Goal: Task Accomplishment & Management: Complete application form

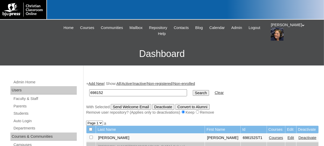
click at [113, 91] on input "698152" at bounding box center [138, 93] width 98 height 7
type input "6"
paste input "698152ST2"
type input "698152ST2"
click at [193, 90] on input "Search" at bounding box center [201, 93] width 16 height 6
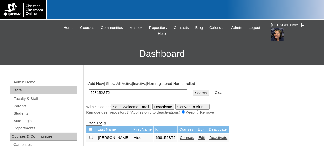
scroll to position [26, 0]
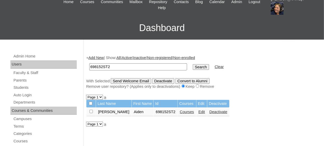
click at [91, 113] on input "checkbox" at bounding box center [91, 111] width 3 height 3
checkbox input "true"
click at [180, 114] on link "Courses" at bounding box center [187, 112] width 14 height 4
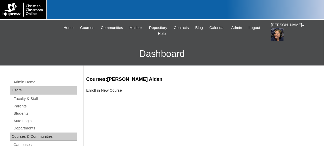
click at [102, 91] on link "Enroll in New Course" at bounding box center [104, 90] width 36 height 4
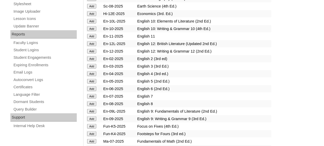
scroll to position [311, 0]
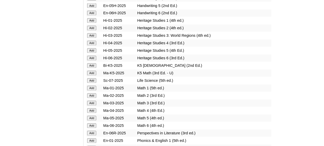
scroll to position [467, 0]
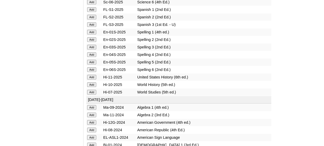
scroll to position [726, 0]
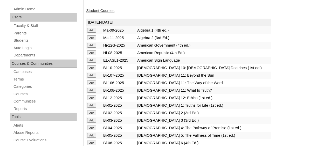
scroll to position [0, 0]
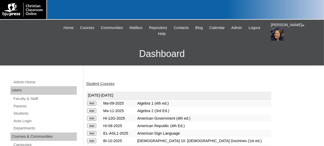
click at [100, 84] on link "Student Courses" at bounding box center [100, 84] width 28 height 4
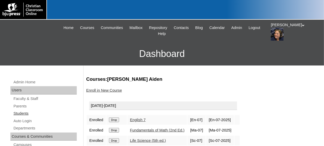
click at [24, 113] on link "Students" at bounding box center [45, 114] width 64 height 6
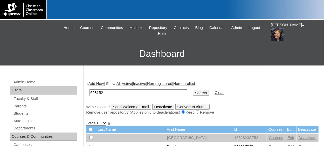
type input "698152"
click at [193, 90] on input "Search" at bounding box center [201, 93] width 16 height 6
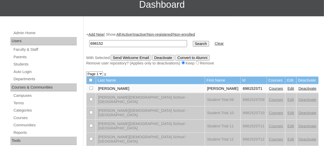
scroll to position [52, 0]
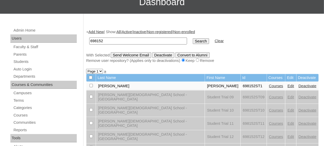
click at [102, 30] on link "Add New" at bounding box center [95, 32] width 15 height 4
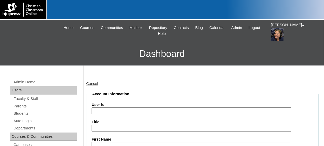
click at [115, 111] on input "User Id" at bounding box center [192, 111] width 200 height 7
paste input "698152ST2"
type input "698152ST3"
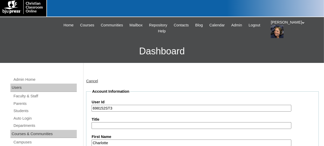
type input "Charlotte"
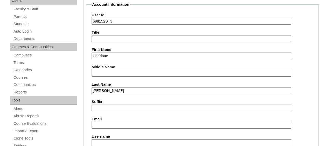
type input "[PERSON_NAME]"
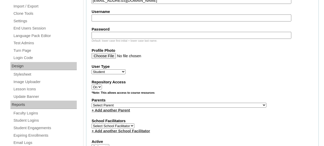
scroll to position [219, 0]
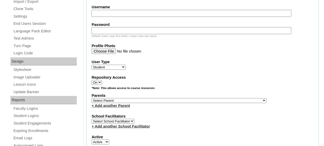
type input "chameachum@gcspatriots.com"
click at [158, 99] on select "Select Parent , Fautanu, Ma 1, 1 23-24 accountMorgan, Jason 6th Street Mennonit…" at bounding box center [179, 100] width 175 height 5
select select "36689"
click at [159, 98] on select "Select Parent , Fautanu, Ma 1, 1 23-24 accountMorgan, Jason 6th Street Mennonit…" at bounding box center [179, 100] width 175 height 5
click at [167, 111] on fieldset "Account Information User Id 698152ST3 Title First Name Charlotte Middle Name La…" at bounding box center [202, 82] width 233 height 420
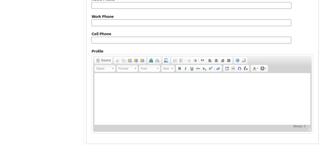
scroll to position [644, 0]
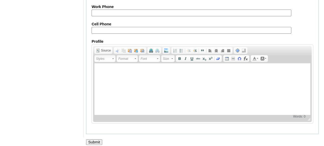
click at [90, 140] on input "Submit" at bounding box center [94, 143] width 16 height 6
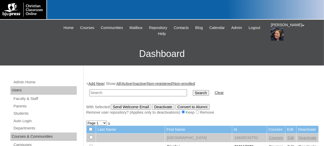
click at [127, 92] on input "text" at bounding box center [138, 93] width 98 height 7
type input "698152ST3"
click at [193, 90] on input "Search" at bounding box center [201, 93] width 16 height 6
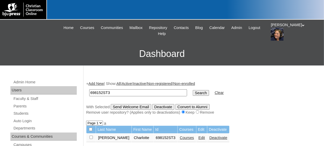
scroll to position [26, 0]
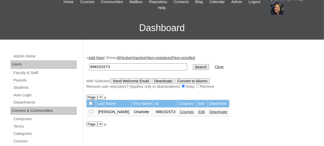
click at [180, 113] on link "Courses" at bounding box center [187, 112] width 14 height 4
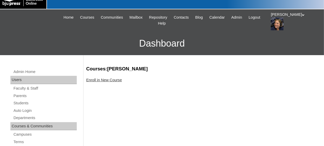
scroll to position [26, 0]
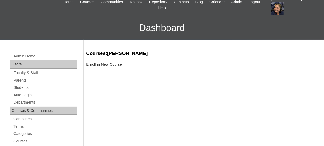
click at [112, 67] on link "Enroll in New Course" at bounding box center [104, 65] width 36 height 4
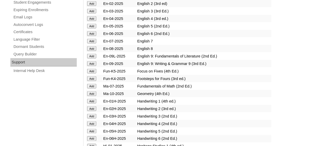
scroll to position [337, 0]
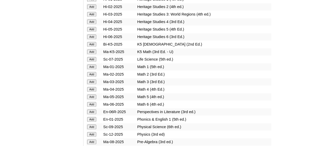
scroll to position [493, 0]
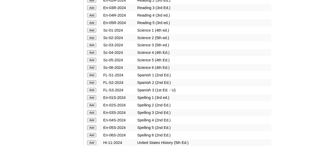
scroll to position [1401, 0]
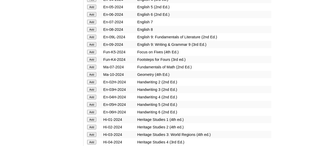
scroll to position [1090, 0]
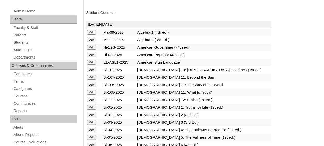
scroll to position [0, 0]
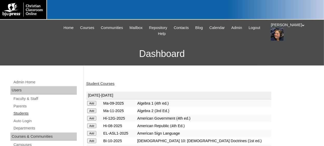
click at [23, 114] on link "Students" at bounding box center [45, 114] width 64 height 6
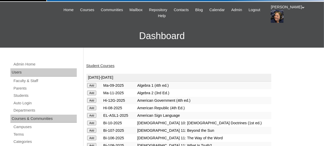
scroll to position [26, 0]
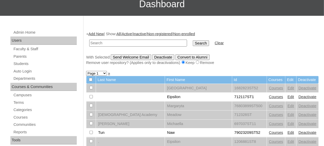
scroll to position [52, 0]
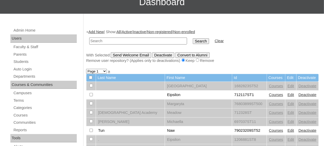
click at [107, 42] on input "text" at bounding box center [138, 41] width 98 height 7
paste input "698152ST2"
type input "698152ST4"
click at [193, 40] on input "Search" at bounding box center [201, 41] width 16 height 6
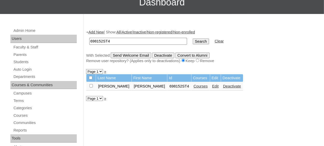
scroll to position [52, 0]
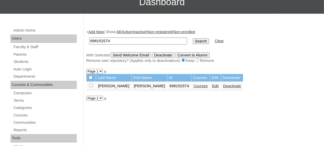
click at [194, 86] on link "Courses" at bounding box center [201, 86] width 14 height 4
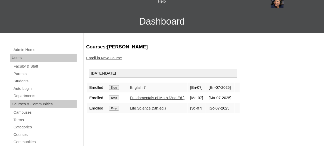
scroll to position [52, 0]
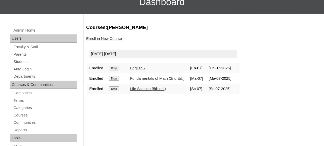
click at [110, 41] on link "Enroll in New Course" at bounding box center [104, 39] width 36 height 4
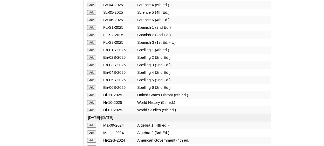
scroll to position [726, 0]
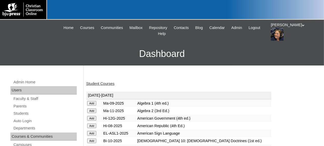
click at [98, 83] on link "Student Courses" at bounding box center [100, 84] width 28 height 4
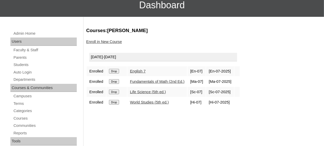
scroll to position [52, 0]
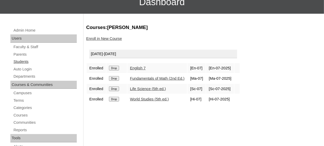
click at [26, 60] on link "Students" at bounding box center [45, 62] width 64 height 6
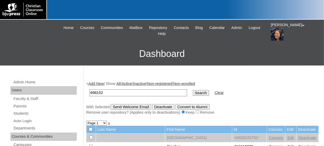
type input "698152"
click at [193, 90] on input "Search" at bounding box center [201, 93] width 16 height 6
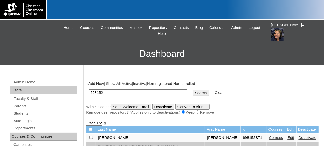
click at [99, 84] on link "Add New" at bounding box center [95, 84] width 15 height 4
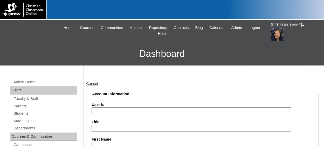
click at [112, 111] on input "User Id" at bounding box center [192, 111] width 200 height 7
paste input "698152ST2"
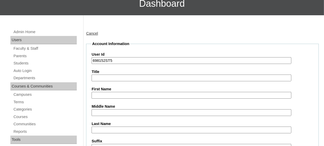
scroll to position [52, 0]
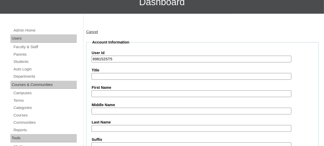
type input "698152ST5"
click at [119, 92] on input "First Name" at bounding box center [192, 94] width 200 height 7
type input "Jordyn"
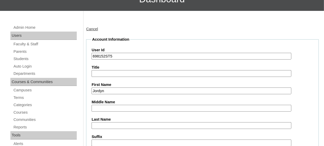
click at [111, 123] on input "Last Name" at bounding box center [192, 125] width 200 height 7
type input "T"
type input "[PERSON_NAME]"
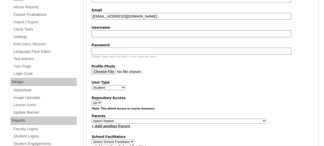
scroll to position [220, 0]
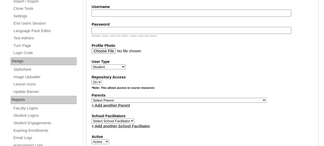
type input "jorredman@gcspatriots.com"
click at [185, 99] on select "Select Parent , Fautanu, Ma 1, 1 23-24 accountMorgan, Jason 6th Street Mennonit…" at bounding box center [179, 100] width 175 height 5
select select "36689"
click at [185, 99] on select "Select Parent , Fautanu, Ma 1, 1 23-24 accountMorgan, Jason 6th Street Mennonit…" at bounding box center [179, 100] width 175 height 5
click at [188, 103] on div "+ Add another Parent" at bounding box center [203, 105] width 222 height 5
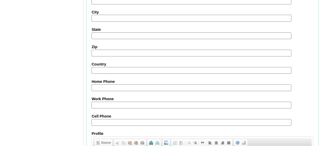
scroll to position [649, 0]
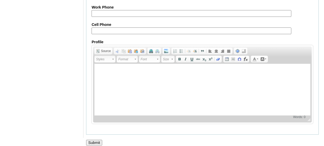
click at [95, 140] on input "Submit" at bounding box center [94, 143] width 16 height 6
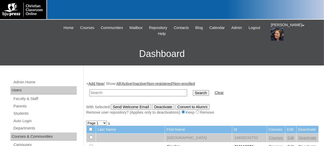
click at [111, 90] on input "text" at bounding box center [138, 93] width 98 height 7
click at [111, 94] on input "text" at bounding box center [138, 93] width 98 height 7
type input "698152ST5"
click at [193, 90] on input "Search" at bounding box center [201, 93] width 16 height 6
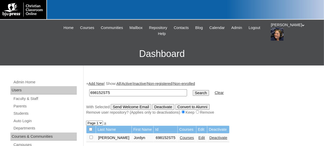
scroll to position [26, 0]
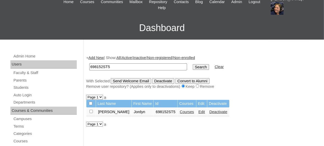
click at [198, 111] on link "Edit" at bounding box center [201, 112] width 6 height 4
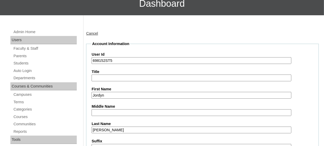
scroll to position [52, 0]
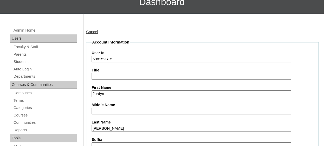
type input "etorresl"
click at [112, 94] on input "Jordyn" at bounding box center [192, 94] width 200 height 7
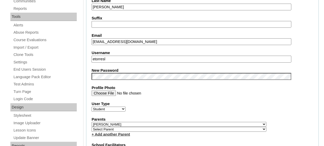
scroll to position [182, 0]
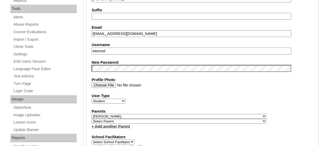
type input "Jordynn"
click at [130, 48] on input "etorresl" at bounding box center [192, 51] width 200 height 7
type input "e"
click at [306, 102] on div "User Type Faculty Staff Student Parents School Facilitators" at bounding box center [203, 98] width 222 height 10
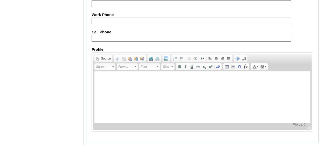
scroll to position [645, 0]
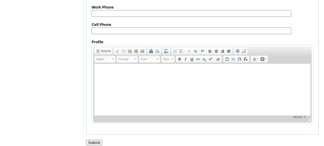
click at [96, 140] on input "Submit" at bounding box center [94, 143] width 16 height 6
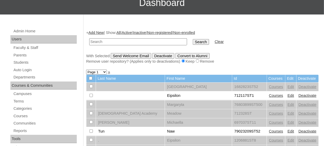
scroll to position [52, 0]
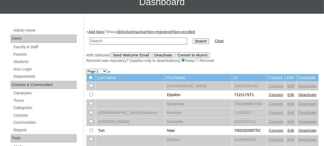
click at [125, 39] on input "text" at bounding box center [138, 41] width 98 height 7
type input "698152ST5"
click at [193, 38] on input "Search" at bounding box center [201, 41] width 16 height 6
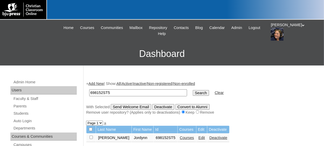
scroll to position [26, 0]
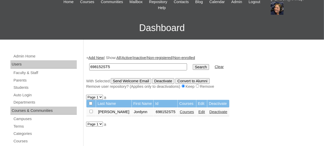
click at [180, 114] on link "Courses" at bounding box center [187, 112] width 14 height 4
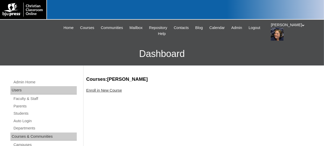
click at [112, 91] on link "Enroll in New Course" at bounding box center [104, 90] width 36 height 4
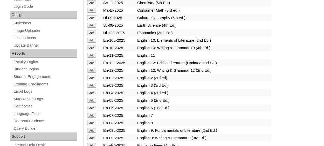
scroll to position [311, 0]
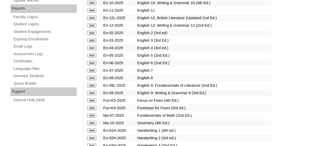
drag, startPoint x: 94, startPoint y: 111, endPoint x: 97, endPoint y: 110, distance: 3.2
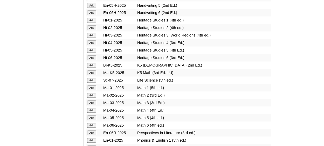
scroll to position [467, 0]
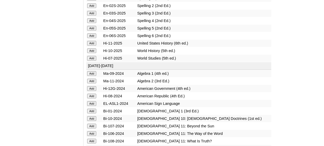
scroll to position [726, 0]
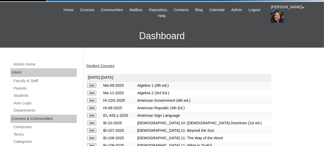
scroll to position [0, 0]
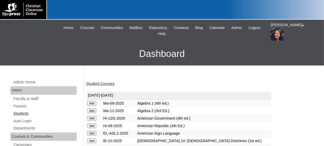
click at [24, 113] on link "Students" at bounding box center [45, 114] width 64 height 6
click at [25, 114] on link "Students" at bounding box center [45, 114] width 64 height 6
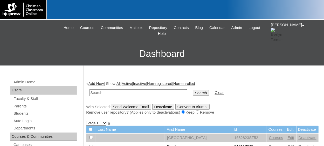
scroll to position [26, 0]
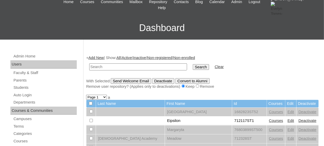
click at [100, 65] on input "text" at bounding box center [138, 67] width 98 height 7
type input "698152ST7"
click at [193, 66] on input "Search" at bounding box center [201, 67] width 16 height 6
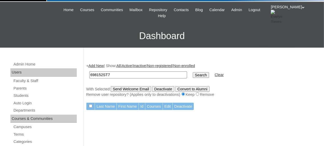
scroll to position [26, 0]
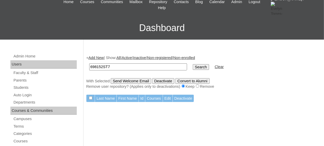
click at [126, 67] on input "698152ST7" at bounding box center [138, 67] width 98 height 7
type input "698152ST6"
click at [193, 64] on input "Search" at bounding box center [201, 67] width 16 height 6
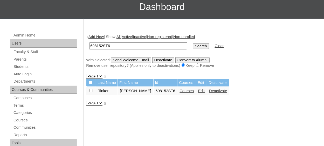
scroll to position [52, 0]
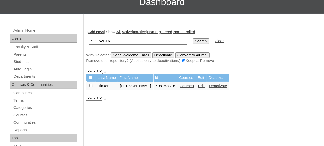
click at [180, 87] on link "Courses" at bounding box center [187, 86] width 14 height 4
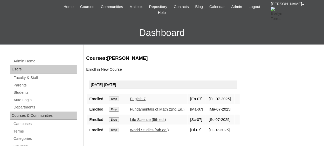
scroll to position [26, 0]
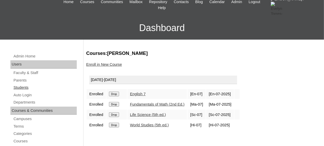
click at [28, 87] on link "Students" at bounding box center [45, 88] width 64 height 6
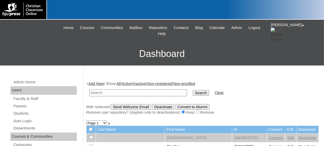
click at [93, 83] on link "Add New" at bounding box center [95, 84] width 15 height 4
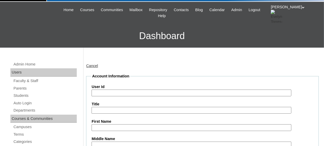
scroll to position [26, 0]
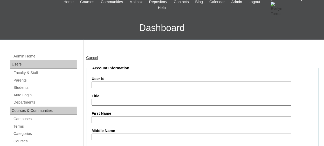
click at [103, 85] on input "User Id" at bounding box center [192, 85] width 200 height 7
paste input "698152ST2"
type input "698152ST7"
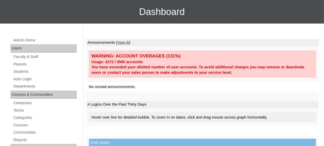
scroll to position [52, 0]
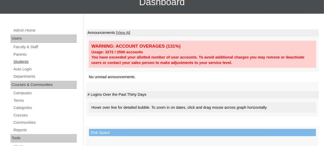
click at [24, 62] on link "Students" at bounding box center [45, 62] width 64 height 6
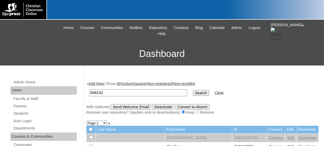
type input "698152"
click at [193, 94] on input "Search" at bounding box center [201, 93] width 16 height 6
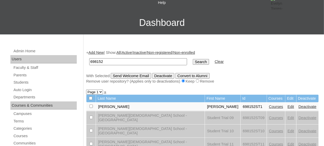
scroll to position [26, 0]
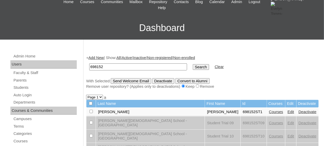
click at [98, 57] on link "Add New" at bounding box center [95, 58] width 15 height 4
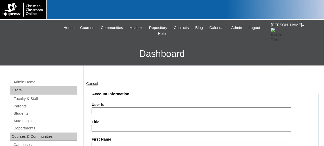
click at [113, 111] on input "User Id" at bounding box center [192, 111] width 200 height 7
paste input "698152ST2"
type input "698152ST7"
click at [106, 127] on input "Title" at bounding box center [192, 128] width 200 height 7
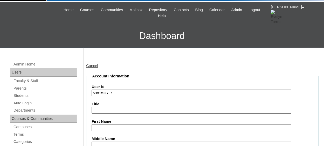
scroll to position [26, 0]
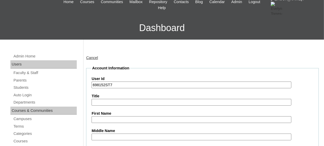
click at [108, 121] on input "First Name" at bounding box center [192, 119] width 200 height 7
type input "Sean"
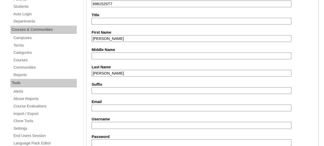
type input "Wilson"
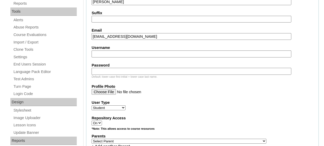
scroll to position [185, 0]
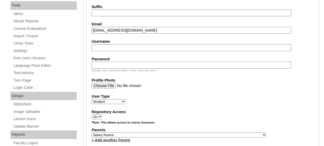
type input "seawilson@gscpatriots.com"
click at [164, 133] on select "Select Parent , Fautanu, Ma 1, 1 23-24 accountMorgan, Jason 6th Street Mennonit…" at bounding box center [179, 135] width 175 height 5
select select "36689"
click at [92, 133] on select "Select Parent , Fautanu, Ma 1, 1 23-24 accountMorgan, Jason 6th Street Mennonit…" at bounding box center [179, 135] width 175 height 5
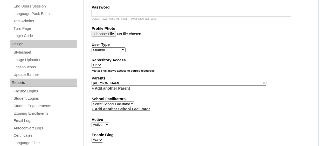
click at [183, 93] on fieldset "Account Information User Id 698152ST7 Title First Name Sean Middle Name Last Na…" at bounding box center [202, 65] width 233 height 420
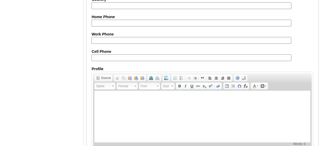
scroll to position [644, 0]
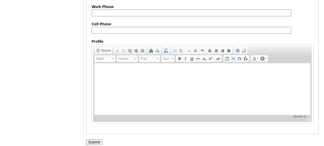
click at [99, 140] on input "Submit" at bounding box center [94, 143] width 16 height 6
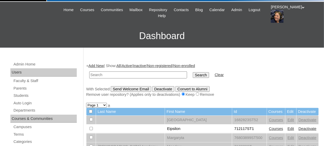
scroll to position [26, 0]
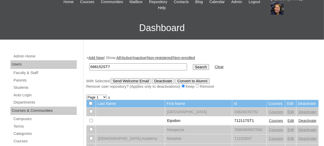
type input "698152ST7"
click at [193, 64] on input "Search" at bounding box center [201, 67] width 16 height 6
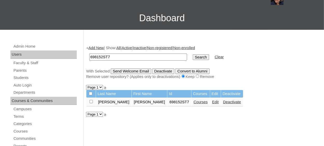
scroll to position [52, 0]
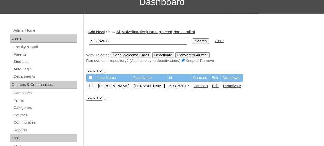
click at [194, 88] on link "Courses" at bounding box center [201, 86] width 14 height 4
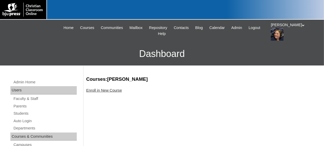
click at [112, 91] on link "Enroll in New Course" at bounding box center [104, 90] width 36 height 4
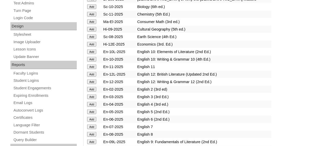
scroll to position [259, 0]
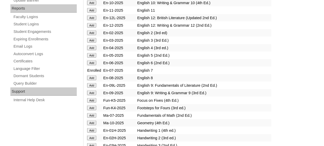
scroll to position [337, 0]
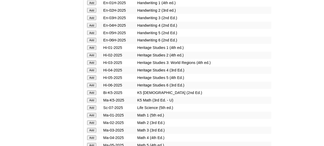
scroll to position [441, 0]
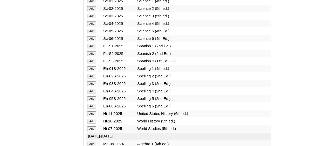
scroll to position [700, 0]
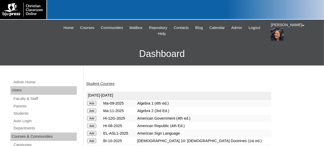
click at [110, 82] on link "Student Courses" at bounding box center [100, 84] width 28 height 4
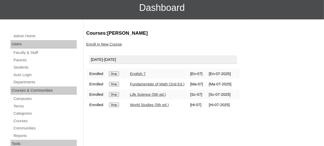
scroll to position [52, 0]
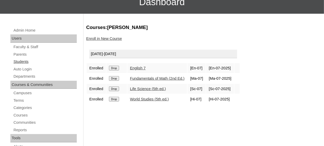
click at [27, 60] on link "Students" at bounding box center [45, 62] width 64 height 6
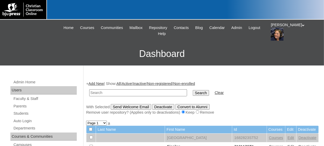
click at [105, 94] on input "text" at bounding box center [138, 93] width 98 height 7
type input "V"
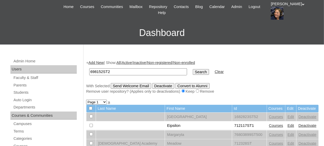
scroll to position [26, 0]
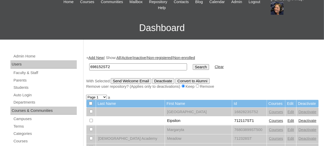
type input "698152ST2"
click at [193, 68] on input "Search" at bounding box center [201, 67] width 16 height 6
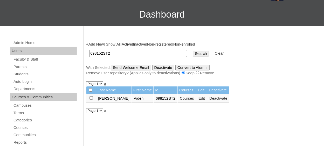
scroll to position [52, 0]
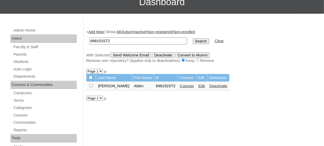
click at [111, 40] on input "698152ST2" at bounding box center [138, 41] width 98 height 7
type input "698152"
click at [193, 38] on input "Search" at bounding box center [201, 41] width 16 height 6
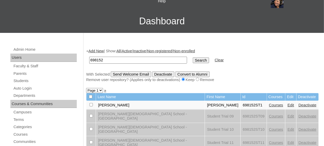
scroll to position [26, 0]
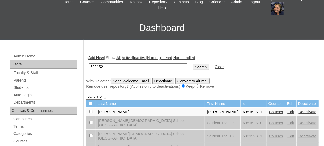
click at [103, 58] on link "Add New" at bounding box center [95, 58] width 15 height 4
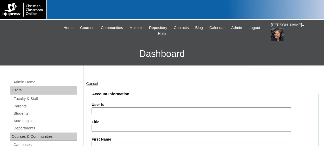
click at [119, 107] on label "User Id" at bounding box center [203, 104] width 222 height 5
click at [119, 108] on input "User Id" at bounding box center [192, 111] width 200 height 7
paste input "698152ST2"
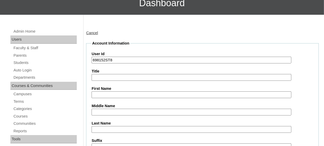
scroll to position [52, 0]
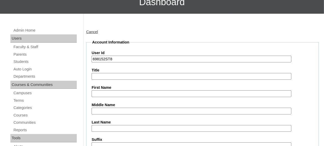
type input "698152ST8"
click at [119, 93] on input "First Name" at bounding box center [192, 94] width 200 height 7
type input "Lyra"
type input "Carpenter"
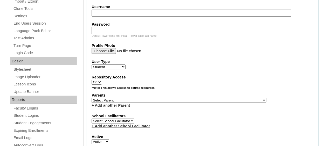
scroll to position [272, 0]
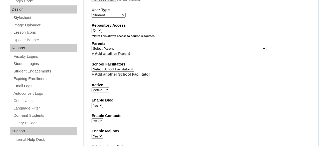
type input "lyrcarpenter@gscpatrots.com"
click at [136, 51] on div "+ Add another Parent" at bounding box center [203, 53] width 222 height 5
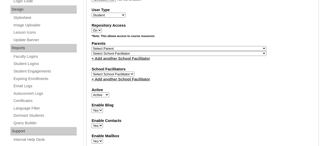
click at [184, 47] on select "Select Parent , Fautanu, Ma 1, 1 23-24 accountMorgan, Jason 6th Street Mennonit…" at bounding box center [179, 48] width 175 height 5
select select "36689"
click at [185, 47] on select "Select Parent , Fautanu, Ma 1, 1 23-24 accountMorgan, Jason 6th Street Mennonit…" at bounding box center [179, 48] width 175 height 5
click at [221, 44] on label "Parents" at bounding box center [203, 43] width 222 height 5
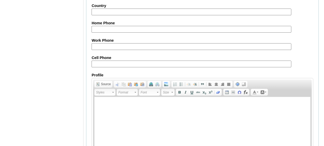
scroll to position [649, 0]
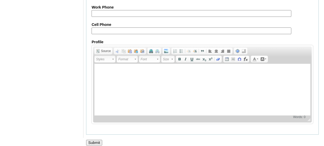
click at [94, 140] on input "Submit" at bounding box center [94, 143] width 16 height 6
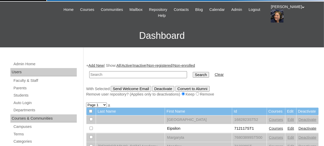
scroll to position [52, 0]
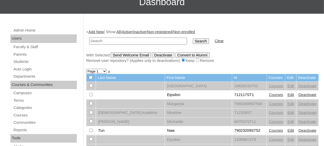
click at [98, 32] on link "Add New" at bounding box center [95, 32] width 15 height 4
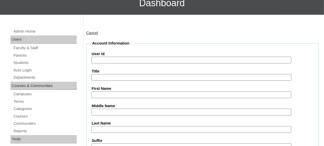
scroll to position [52, 0]
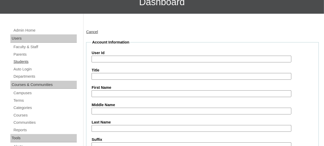
click at [30, 60] on link "Students" at bounding box center [45, 62] width 64 height 6
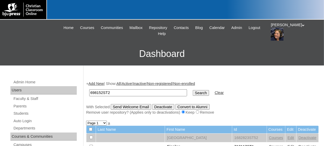
type input "698152ST2"
click at [193, 92] on input "Search" at bounding box center [201, 93] width 16 height 6
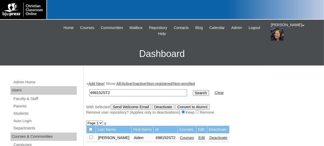
click at [124, 90] on input "698152ST2" at bounding box center [138, 93] width 98 height 7
type input "698152"
click at [193, 90] on input "Search" at bounding box center [201, 93] width 16 height 6
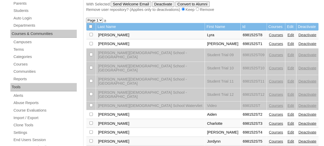
scroll to position [104, 0]
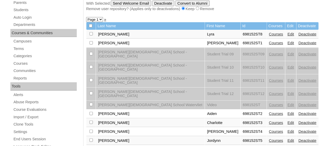
click at [269, 35] on link "Courses" at bounding box center [276, 34] width 14 height 4
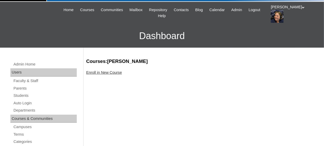
scroll to position [26, 0]
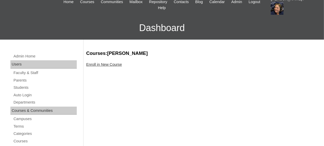
click at [110, 64] on link "Enroll in New Course" at bounding box center [104, 65] width 36 height 4
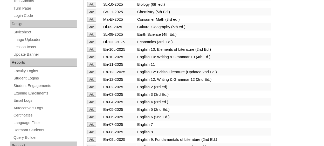
scroll to position [259, 0]
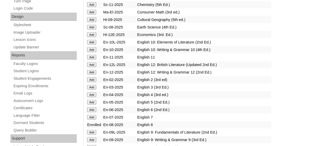
scroll to position [259, 0]
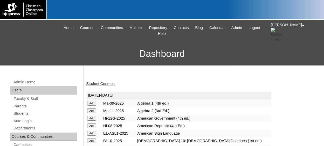
click at [93, 106] on input "Add" at bounding box center [91, 103] width 9 height 5
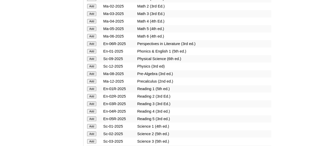
scroll to position [545, 0]
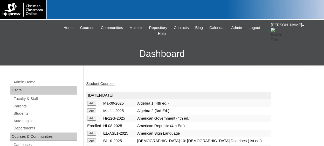
click at [98, 83] on link "Student Courses" at bounding box center [100, 84] width 28 height 4
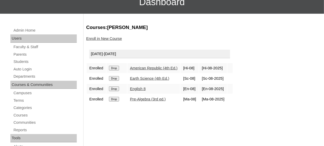
scroll to position [26, 0]
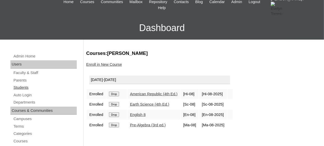
click at [25, 87] on link "Students" at bounding box center [45, 88] width 64 height 6
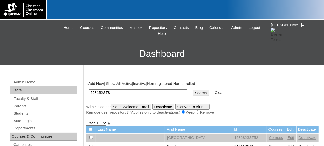
type input "698152ST8"
click at [193, 90] on input "Search" at bounding box center [201, 93] width 16 height 6
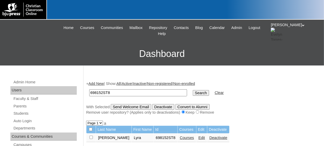
click at [180, 140] on link "Courses" at bounding box center [187, 138] width 14 height 4
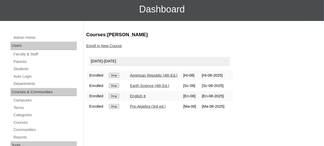
scroll to position [52, 0]
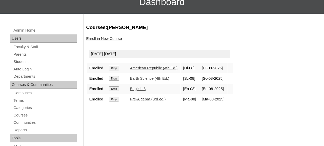
drag, startPoint x: 114, startPoint y: 100, endPoint x: 182, endPoint y: 18, distance: 106.5
click at [114, 71] on input "Drop" at bounding box center [114, 68] width 10 height 5
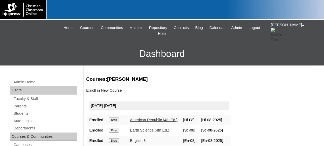
scroll to position [26, 0]
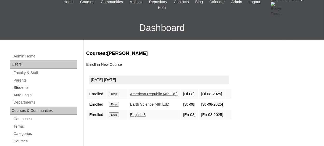
click at [27, 87] on link "Students" at bounding box center [45, 88] width 64 height 6
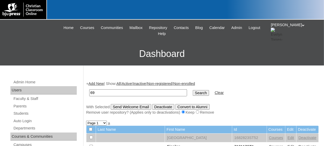
type input "6"
click at [97, 84] on link "Add New" at bounding box center [95, 84] width 15 height 4
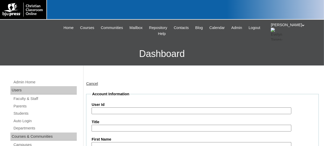
click at [113, 109] on input "User Id" at bounding box center [192, 111] width 200 height 7
paste input "698152ST2"
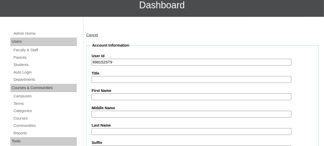
scroll to position [52, 0]
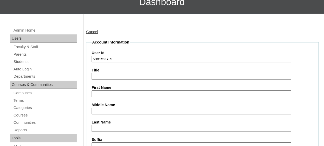
type input "698152ST9"
click at [109, 94] on input "First Name" at bounding box center [192, 94] width 200 height 7
type input "k"
type input "Kathryn"
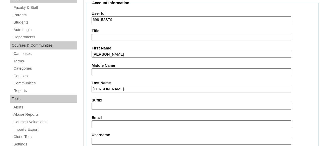
scroll to position [104, 0]
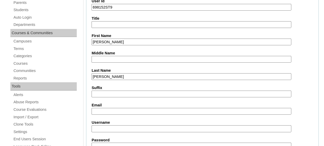
type input "Fedore"
click at [108, 112] on input "Email" at bounding box center [192, 111] width 200 height 7
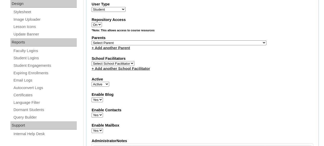
scroll to position [285, 0]
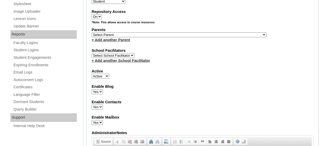
type input "katfedore@gscpatrriots.com"
click at [174, 34] on select "Select Parent , Fautanu, Ma 1, 1 23-24 accountMorgan, Jason 6th Street Mennonit…" at bounding box center [179, 34] width 175 height 5
select select "36689"
click at [153, 34] on select "Select Parent , Fautanu, Ma 1, 1 23-24 accountMorgan, Jason 6th Street Mennonit…" at bounding box center [179, 34] width 175 height 5
click at [216, 62] on fieldset "Account Information User Id 698152ST9 Title First Name Kathryn Middle Name Last…" at bounding box center [202, 16] width 233 height 420
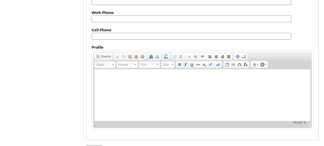
scroll to position [644, 0]
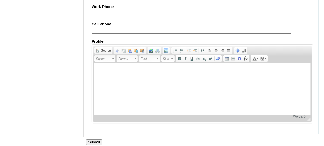
click at [95, 140] on input "Submit" at bounding box center [94, 143] width 16 height 6
click at [97, 140] on input "Submit" at bounding box center [94, 143] width 16 height 6
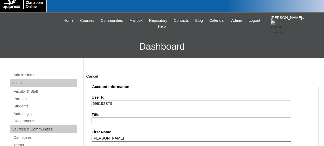
scroll to position [0, 0]
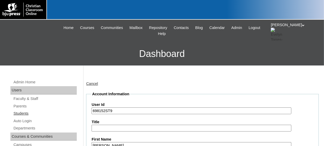
click at [24, 114] on link "Students" at bounding box center [45, 114] width 64 height 6
click at [27, 114] on link "Students" at bounding box center [45, 114] width 64 height 6
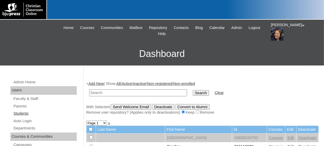
click at [26, 114] on link "Students" at bounding box center [45, 114] width 64 height 6
click at [97, 85] on link "Add New" at bounding box center [95, 84] width 15 height 4
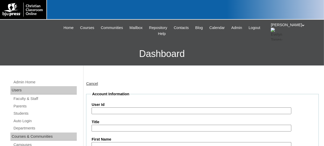
click at [106, 110] on input "User Id" at bounding box center [192, 111] width 200 height 7
paste input "698152ST10"
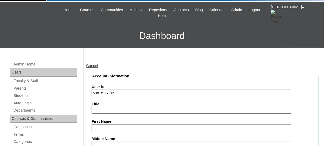
scroll to position [52, 0]
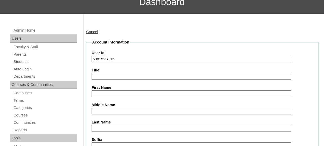
type input "698152ST15"
click at [118, 94] on input "First Name" at bounding box center [192, 94] width 200 height 7
type input "Zayden"
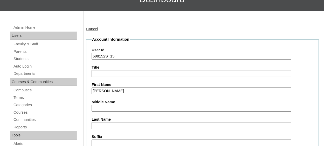
click at [123, 124] on input "Last Name" at bounding box center [192, 125] width 200 height 7
type input "O"
type input "Pates"
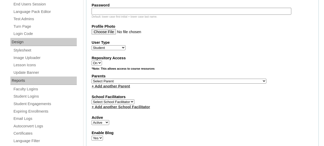
scroll to position [246, 0]
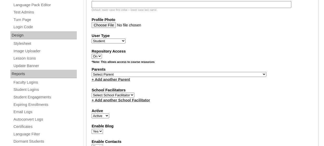
type input "zayoates@gcs@patriots.com"
drag, startPoint x: 163, startPoint y: 74, endPoint x: 160, endPoint y: 72, distance: 2.9
click at [161, 73] on select "Select Parent , Fautanu, Ma 1, 1 23-24 accountMorgan, Jason 6th Street Mennonit…" at bounding box center [179, 74] width 175 height 5
select select "36689"
click at [92, 72] on select "Select Parent , Fautanu, Ma 1, 1 23-24 accountMorgan, Jason 6th Street Mennonit…" at bounding box center [179, 74] width 175 height 5
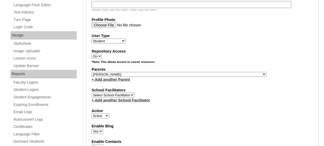
click at [175, 86] on fieldset "Account Information User Id 698152ST15 Title First Name Zayden Middle Name Last…" at bounding box center [202, 56] width 233 height 420
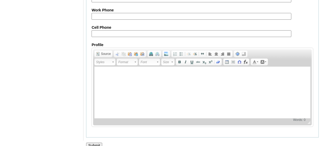
scroll to position [644, 0]
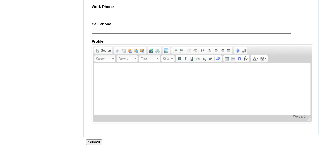
click at [94, 140] on input "Submit" at bounding box center [94, 143] width 16 height 6
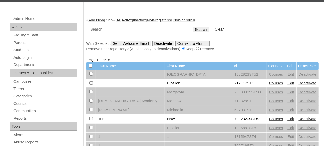
scroll to position [52, 0]
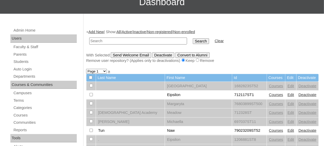
click at [118, 39] on input "text" at bounding box center [138, 41] width 98 height 7
paste input "698152ST10"
type input "698152ST15"
click at [193, 38] on input "Search" at bounding box center [201, 41] width 16 height 6
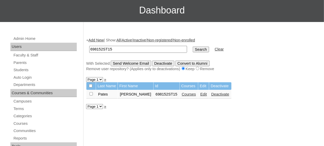
scroll to position [52, 0]
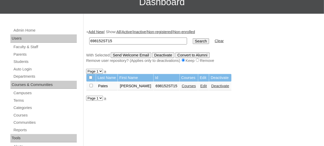
click at [182, 87] on link "Courses" at bounding box center [189, 86] width 14 height 4
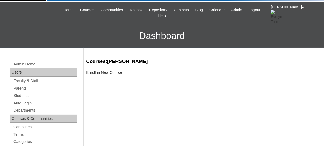
scroll to position [26, 0]
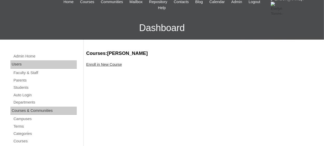
click at [106, 63] on link "Enroll in New Course" at bounding box center [104, 65] width 36 height 4
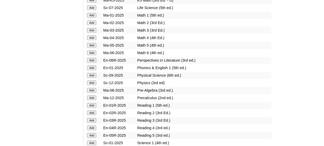
scroll to position [545, 0]
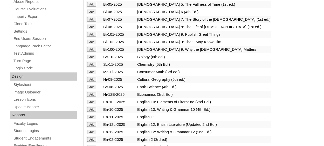
scroll to position [208, 0]
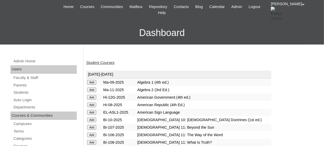
scroll to position [26, 0]
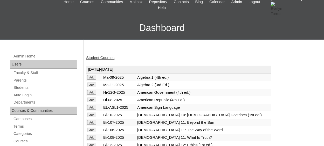
click at [92, 80] on input "Add" at bounding box center [91, 77] width 9 height 5
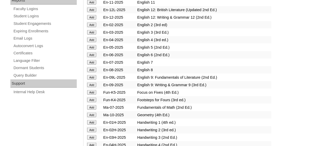
scroll to position [311, 0]
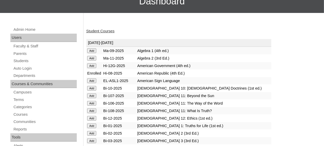
scroll to position [0, 0]
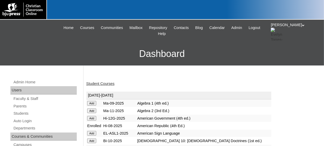
click at [106, 84] on link "Student Courses" at bounding box center [100, 84] width 28 height 4
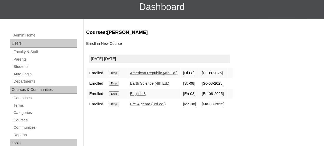
scroll to position [52, 0]
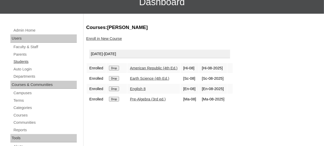
click at [23, 62] on link "Students" at bounding box center [45, 62] width 64 height 6
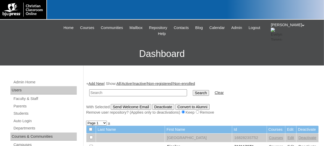
click at [103, 83] on link "Add New" at bounding box center [95, 84] width 15 height 4
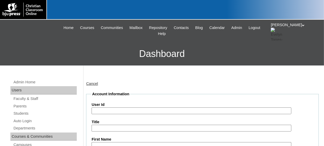
click at [118, 112] on input "User Id" at bounding box center [192, 111] width 200 height 7
paste input "698152ST10"
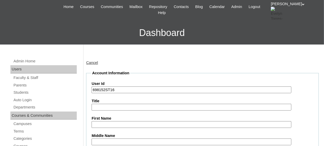
scroll to position [26, 0]
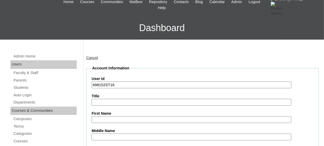
type input "698152ST16"
click at [114, 118] on input "First Name" at bounding box center [192, 119] width 200 height 7
type input "s"
type input "d"
type input "Dylan"
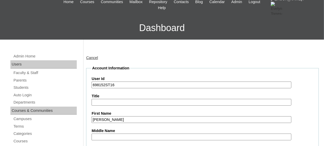
scroll to position [107, 0]
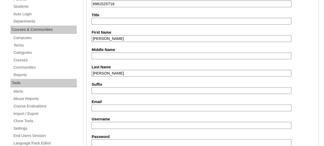
type input "Phillips"
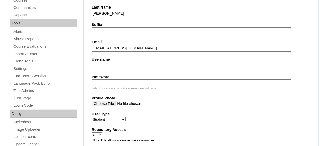
scroll to position [263, 0]
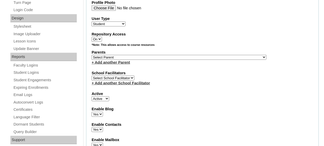
type input "dylphillips@gcspatriots.com"
click at [177, 55] on select "Select Parent , Fautanu, Ma 1, 1 23-24 accountMorgan, Jason 6th Street Mennonit…" at bounding box center [179, 57] width 175 height 5
select select "36689"
click at [172, 56] on select "Select Parent , Fautanu, Ma 1, 1 23-24 accountMorgan, Jason 6th Street Mennonit…" at bounding box center [179, 57] width 175 height 5
click at [201, 77] on div "School Facilitators Select School Facilitator + Add another School Facilitator" at bounding box center [203, 79] width 222 height 16
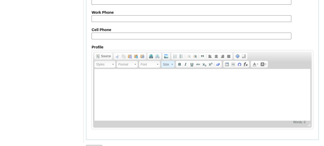
scroll to position [644, 0]
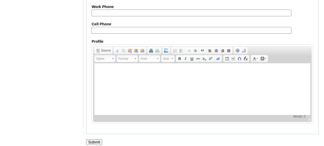
click at [92, 140] on input "Submit" at bounding box center [94, 143] width 16 height 6
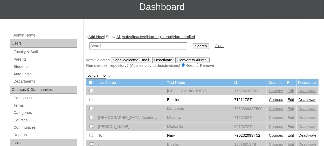
scroll to position [52, 0]
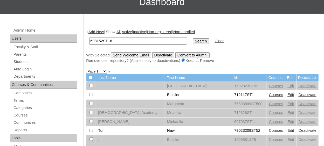
type input "698152ST16"
click at [193, 38] on input "Search" at bounding box center [201, 41] width 16 height 6
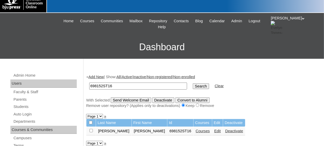
scroll to position [26, 0]
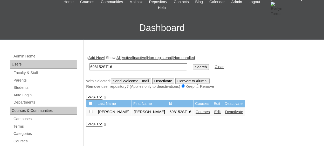
click at [194, 115] on td "Courses" at bounding box center [203, 112] width 18 height 9
click at [196, 112] on link "Courses" at bounding box center [203, 112] width 14 height 4
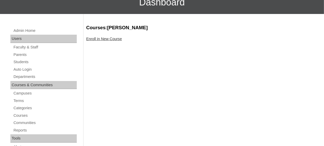
scroll to position [52, 0]
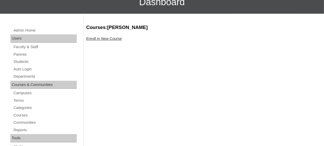
click at [110, 40] on link "Enroll in New Course" at bounding box center [104, 39] width 36 height 4
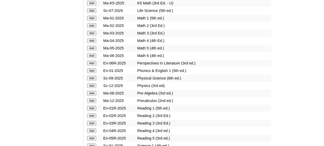
scroll to position [545, 0]
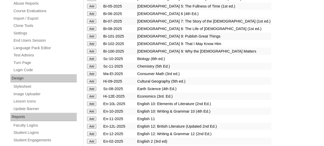
scroll to position [208, 0]
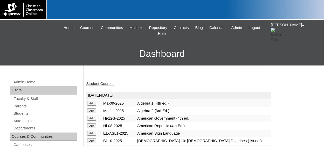
click at [96, 106] on input "Add" at bounding box center [91, 103] width 9 height 5
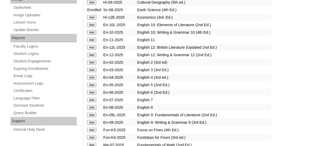
scroll to position [285, 0]
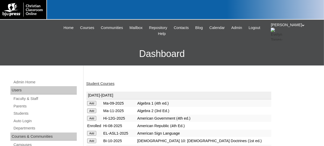
click at [98, 83] on link "Student Courses" at bounding box center [100, 84] width 28 height 4
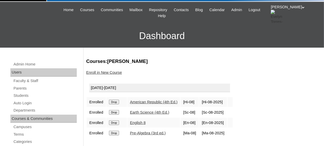
scroll to position [26, 0]
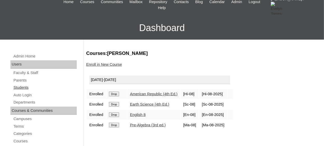
click at [19, 88] on link "Students" at bounding box center [45, 88] width 64 height 6
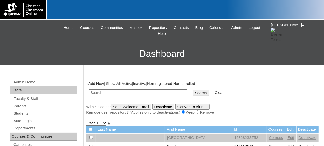
click at [100, 82] on link "Add New" at bounding box center [95, 84] width 15 height 4
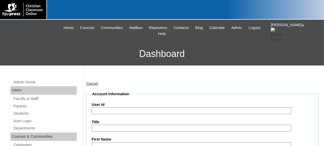
click at [111, 110] on input "User Id" at bounding box center [192, 111] width 200 height 7
paste input "698152ST10"
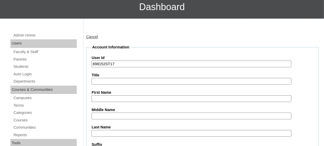
scroll to position [52, 0]
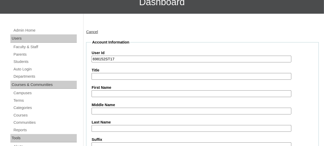
type input "698152ST17"
click at [122, 93] on input "First Name" at bounding box center [192, 94] width 200 height 7
type input "Abigail"
type input "Rutgers"
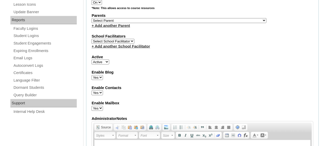
scroll to position [272, 0]
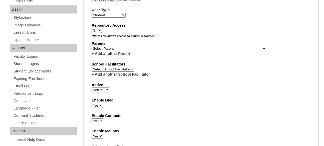
type input "abirutgers@gcspatriots.com"
click at [178, 46] on select "Select Parent , Fautanu, Ma 1, 1 23-24 accountMorgan, Jason 6th Street Mennonit…" at bounding box center [179, 48] width 175 height 5
select select "36689"
click at [178, 46] on select "Select Parent , Fautanu, Ma 1, 1 23-24 accountMorgan, Jason 6th Street Mennonit…" at bounding box center [179, 48] width 175 height 5
click at [204, 66] on div "School Facilitators Select School Facilitator + Add another School Facilitator" at bounding box center [203, 70] width 222 height 16
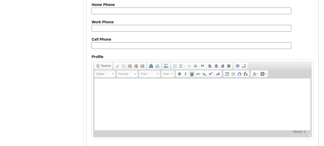
scroll to position [644, 0]
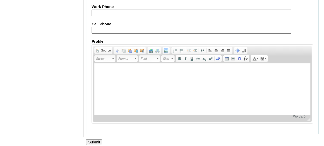
click at [92, 140] on input "Submit" at bounding box center [94, 143] width 16 height 6
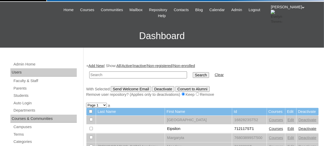
scroll to position [26, 0]
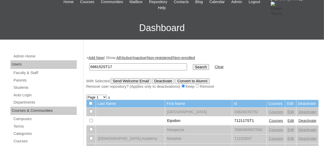
type input "698152ST17"
click at [193, 69] on input "Search" at bounding box center [201, 67] width 16 height 6
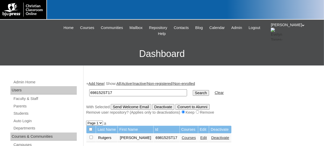
scroll to position [26, 0]
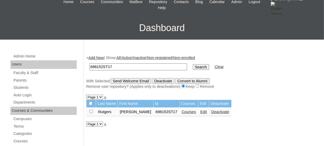
click at [182, 113] on link "Courses" at bounding box center [189, 112] width 14 height 4
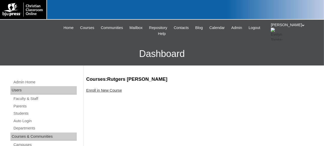
click at [109, 91] on link "Enroll in New Course" at bounding box center [104, 90] width 36 height 4
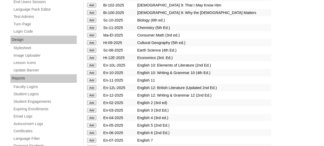
scroll to position [233, 0]
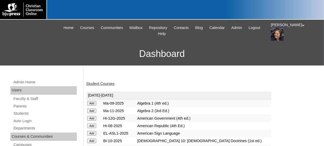
click at [92, 106] on input "Add" at bounding box center [91, 103] width 9 height 5
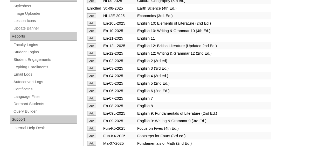
scroll to position [285, 0]
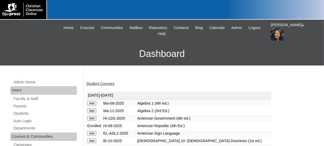
click at [104, 83] on link "Student Courses" at bounding box center [100, 84] width 28 height 4
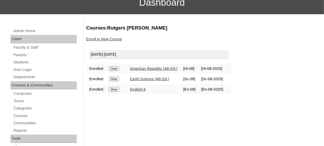
scroll to position [52, 0]
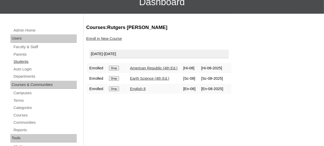
click at [27, 62] on link "Students" at bounding box center [45, 62] width 64 height 6
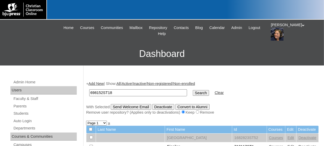
type input "698152ST18"
click at [193, 90] on input "Search" at bounding box center [201, 93] width 16 height 6
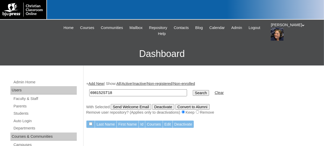
scroll to position [26, 0]
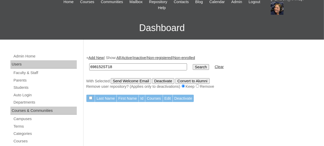
click at [101, 58] on link "Add New" at bounding box center [95, 58] width 15 height 4
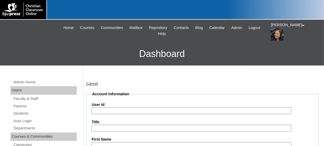
click at [129, 107] on label "User Id" at bounding box center [203, 104] width 222 height 5
click at [129, 108] on input "User Id" at bounding box center [192, 111] width 200 height 7
paste input "698152ST10"
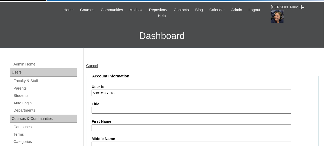
scroll to position [26, 0]
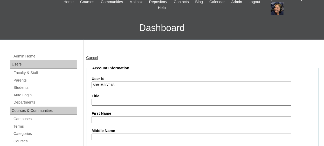
type input "698152ST18"
click at [132, 119] on input "First Name" at bounding box center [192, 119] width 200 height 7
type input "Samuel"
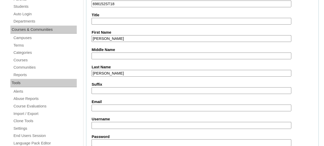
type input "Valenti"
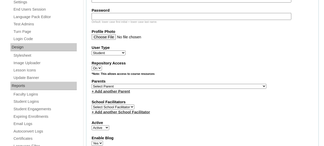
scroll to position [237, 0]
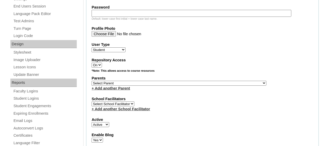
type input "samvalenti@gcspatriots.com"
click at [149, 83] on select "Select Parent , Fautanu, Ma 1, 1 23-24 accountMorgan, Jason 6th Street Mennonit…" at bounding box center [179, 83] width 175 height 5
select select "36689"
click at [92, 81] on select "Select Parent , Fautanu, Ma 1, 1 23-24 accountMorgan, Jason 6th Street Mennonit…" at bounding box center [179, 83] width 175 height 5
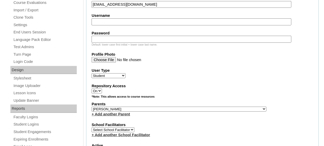
click at [231, 112] on div "+ Add another Parent" at bounding box center [203, 114] width 222 height 5
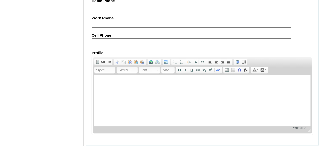
scroll to position [649, 0]
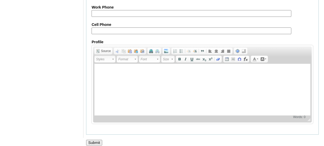
click at [95, 140] on input "Submit" at bounding box center [94, 143] width 16 height 6
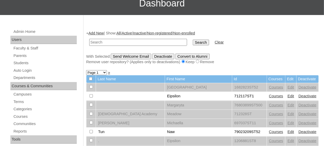
scroll to position [52, 0]
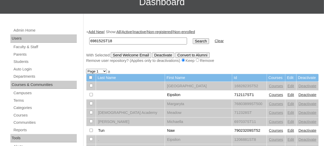
type input "698152ST18"
click at [193, 38] on input "Search" at bounding box center [201, 41] width 16 height 6
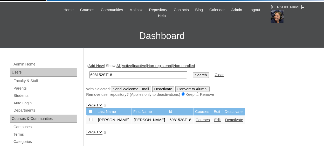
scroll to position [26, 0]
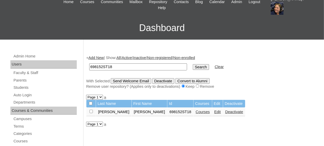
click at [196, 112] on link "Courses" at bounding box center [203, 112] width 14 height 4
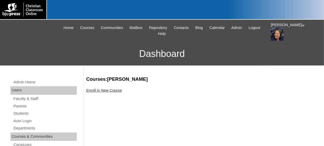
click at [108, 90] on link "Enroll in New Course" at bounding box center [104, 90] width 36 height 4
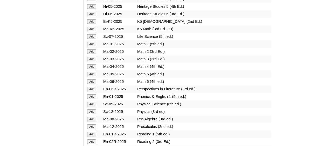
scroll to position [519, 0]
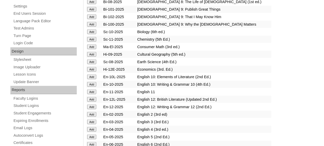
scroll to position [208, 0]
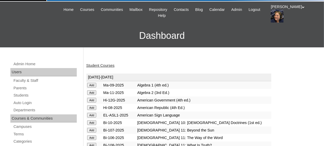
scroll to position [26, 0]
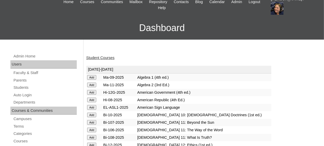
click at [94, 80] on input "Add" at bounding box center [91, 77] width 9 height 5
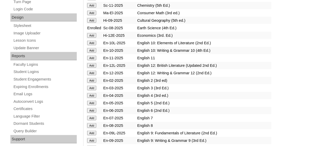
scroll to position [285, 0]
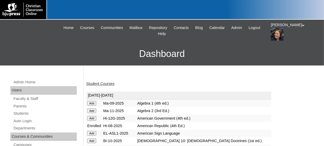
click at [106, 84] on link "Student Courses" at bounding box center [100, 84] width 28 height 4
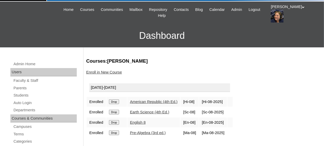
scroll to position [52, 0]
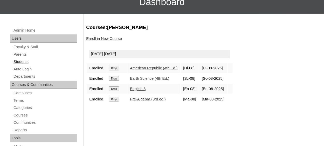
click at [23, 61] on link "Students" at bounding box center [45, 62] width 64 height 6
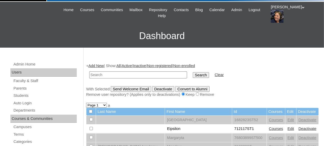
scroll to position [26, 0]
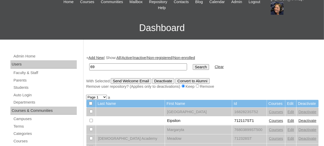
type input "6"
click at [98, 55] on div "+ Add New | Show: All | Active | Inactive | Non-registered | Non-enrolled Searc…" at bounding box center [202, 72] width 233 height 34
click at [103, 58] on link "Add New" at bounding box center [95, 58] width 15 height 4
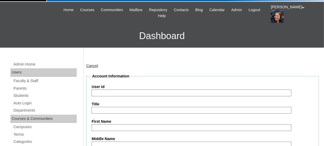
scroll to position [26, 0]
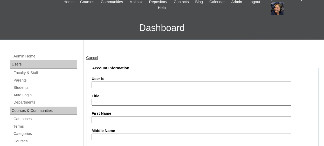
click at [132, 84] on input "User Id" at bounding box center [192, 85] width 200 height 7
paste input "698152ST10"
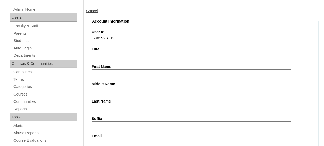
scroll to position [78, 0]
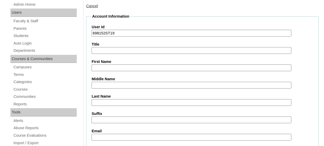
type input "698152ST19"
click at [111, 69] on input "First Name" at bounding box center [192, 68] width 200 height 7
type input "Leo"
type input "Compton"
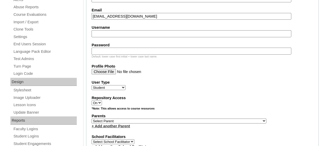
scroll to position [208, 0]
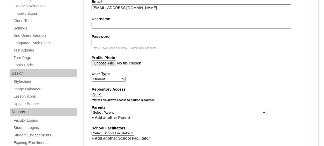
type input "leocompton@gcspatriots.com"
click at [145, 110] on select "Select Parent , Fautanu, Ma 1, 1 23-24 accountMorgan, Jason 6th Street Mennonit…" at bounding box center [179, 112] width 175 height 5
select select "36689"
click at [92, 110] on select "Select Parent , Fautanu, Ma 1, 1 23-24 accountMorgan, Jason 6th Street Mennonit…" at bounding box center [179, 112] width 175 height 5
click at [170, 126] on label "School Facilitators" at bounding box center [203, 128] width 222 height 5
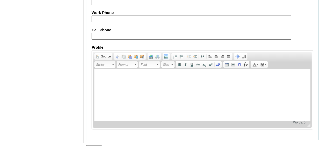
scroll to position [644, 0]
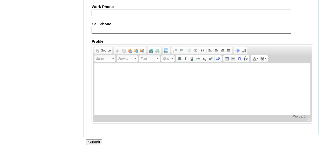
click at [94, 140] on input "Submit" at bounding box center [94, 143] width 16 height 6
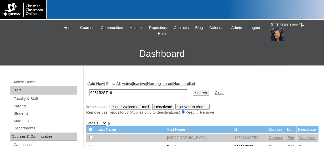
type input "698152ST19"
click at [193, 93] on input "Search" at bounding box center [201, 93] width 16 height 6
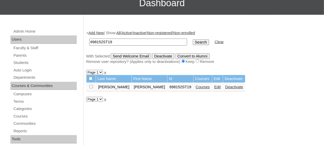
scroll to position [52, 0]
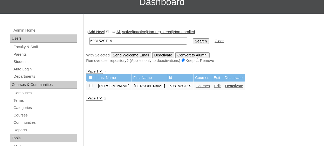
click at [196, 87] on link "Courses" at bounding box center [203, 86] width 14 height 4
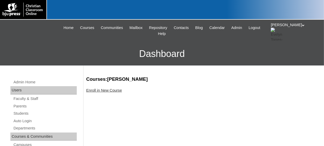
click at [120, 91] on link "Enroll in New Course" at bounding box center [104, 90] width 36 height 4
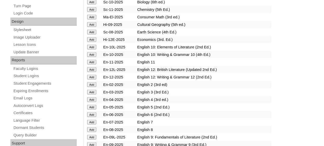
scroll to position [311, 0]
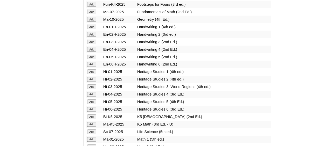
scroll to position [441, 0]
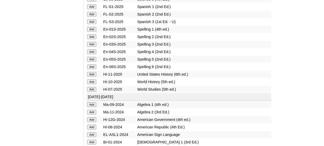
scroll to position [726, 0]
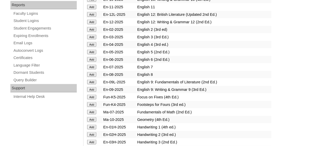
scroll to position [311, 0]
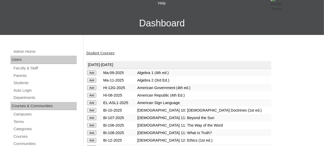
scroll to position [26, 0]
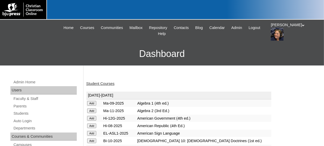
click at [110, 83] on link "Student Courses" at bounding box center [100, 84] width 28 height 4
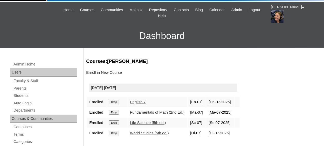
scroll to position [26, 0]
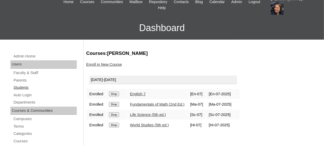
click at [24, 89] on link "Students" at bounding box center [45, 88] width 64 height 6
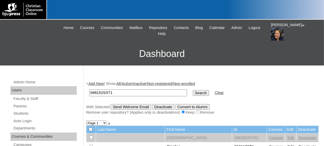
type input "698152SST1"
click at [193, 93] on input "Search" at bounding box center [201, 93] width 16 height 6
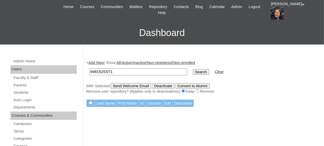
scroll to position [26, 0]
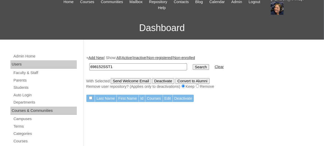
click at [128, 66] on input "698152SST1" at bounding box center [138, 67] width 98 height 7
type input "6"
type input "698152ST1"
click at [193, 69] on input "Search" at bounding box center [201, 67] width 16 height 6
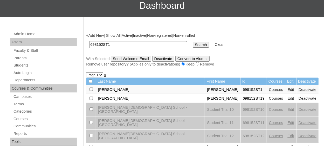
scroll to position [52, 0]
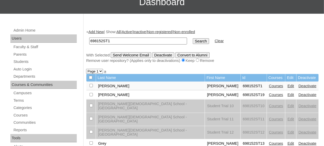
click at [287, 86] on link "Edit" at bounding box center [290, 86] width 6 height 4
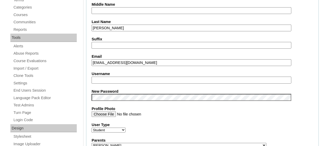
scroll to position [156, 0]
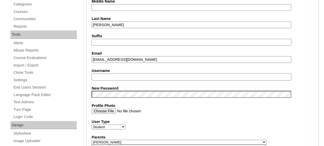
type input "etorresl"
drag, startPoint x: 124, startPoint y: 77, endPoint x: 38, endPoint y: 81, distance: 86.2
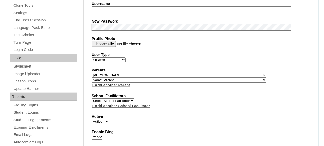
scroll to position [233, 0]
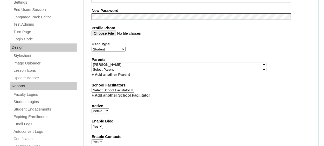
click at [195, 87] on div "School Facilitators Select School Facilitator + Add another School Facilitator" at bounding box center [203, 91] width 222 height 16
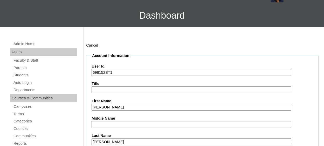
scroll to position [0, 0]
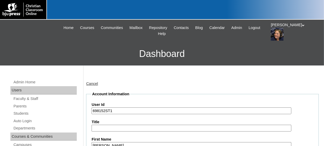
click at [302, 26] on icon at bounding box center [303, 25] width 3 height 2
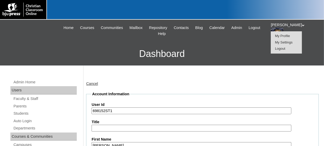
click at [277, 49] on span "Logout" at bounding box center [280, 49] width 10 height 4
